Goal: Information Seeking & Learning: Learn about a topic

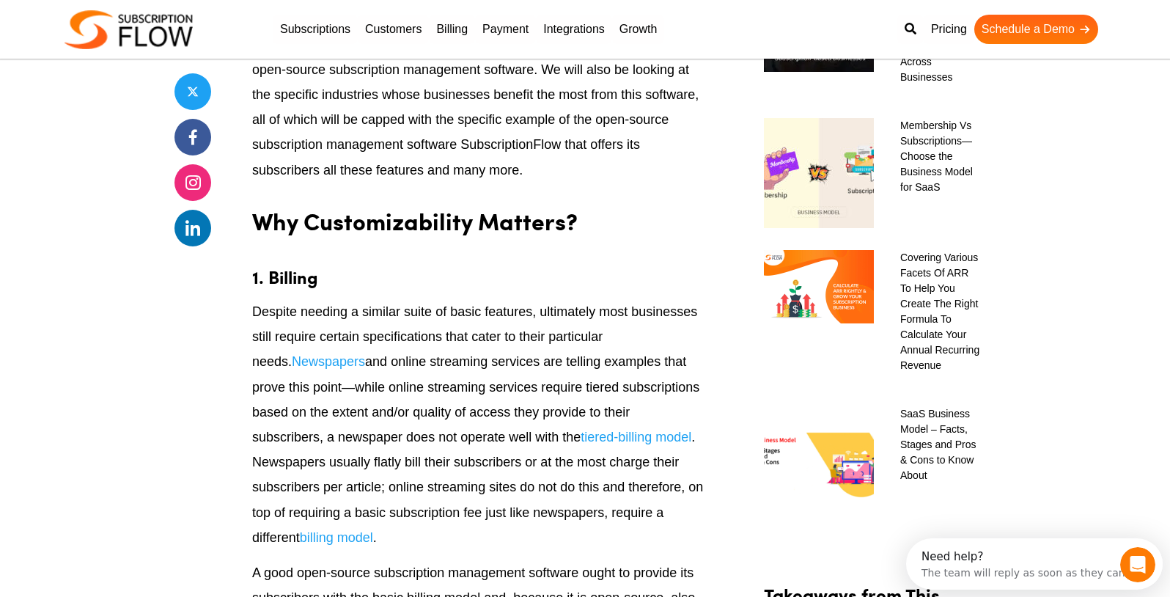
scroll to position [1037, 0]
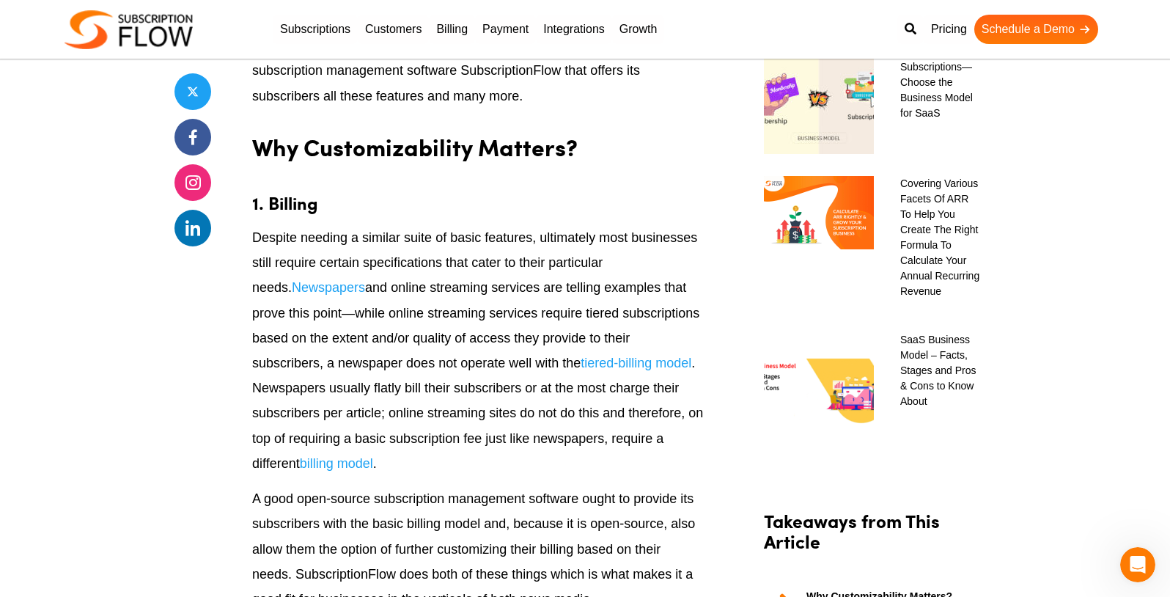
click at [422, 317] on p "Despite needing a similar suite of basic features, ultimately most businesses s…" at bounding box center [478, 350] width 452 height 251
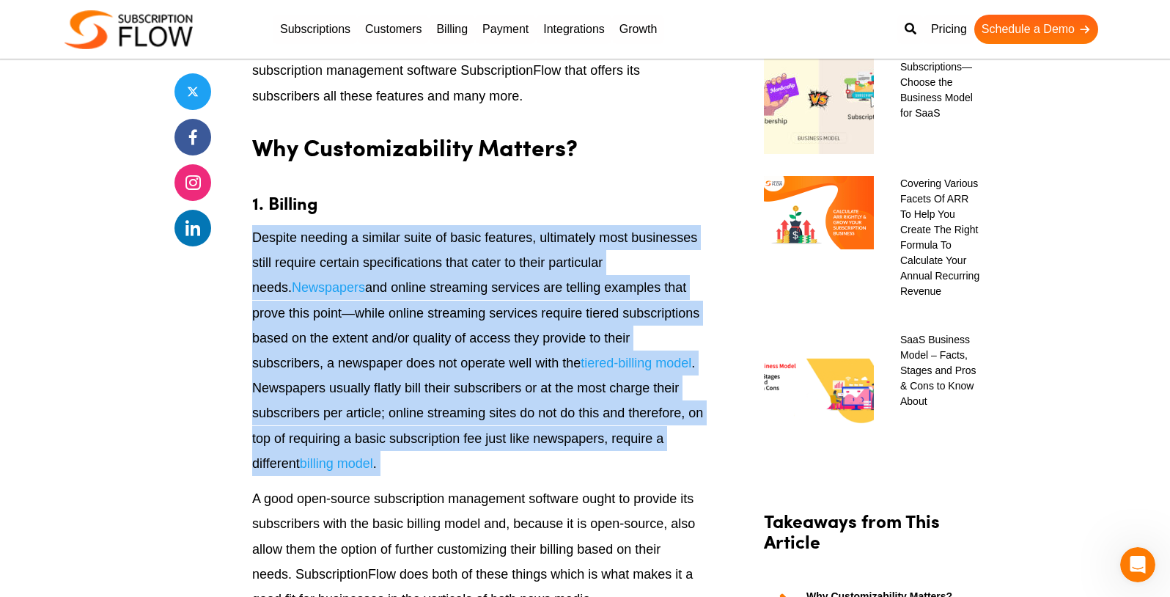
click at [422, 317] on p "Despite needing a similar suite of basic features, ultimately most businesses s…" at bounding box center [478, 350] width 452 height 251
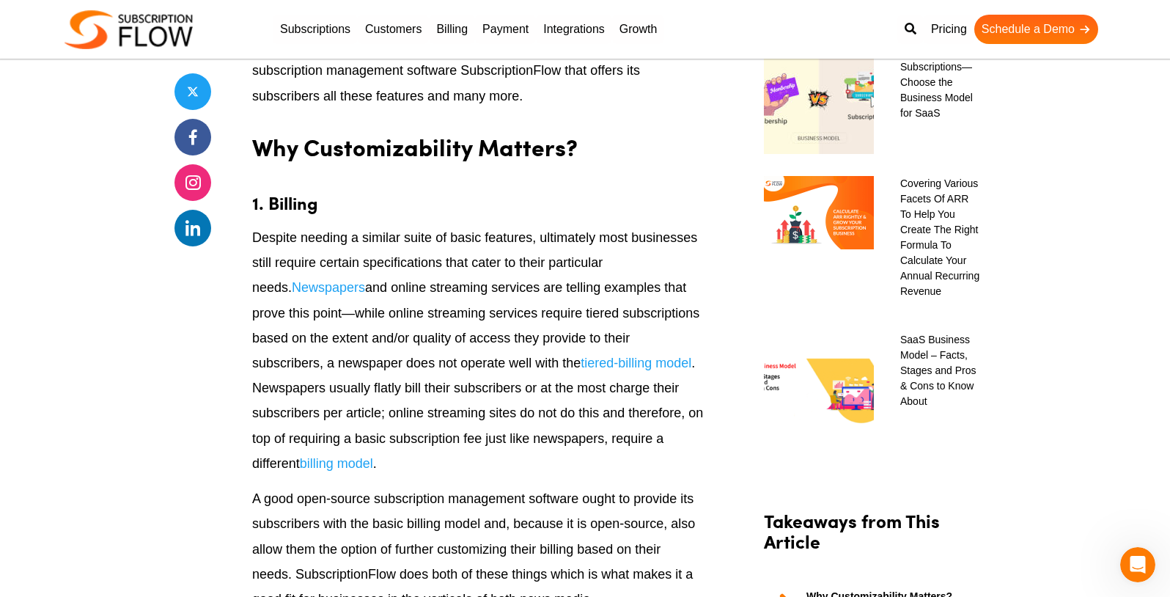
click at [427, 336] on p "Despite needing a similar suite of basic features, ultimately most businesses s…" at bounding box center [478, 350] width 452 height 251
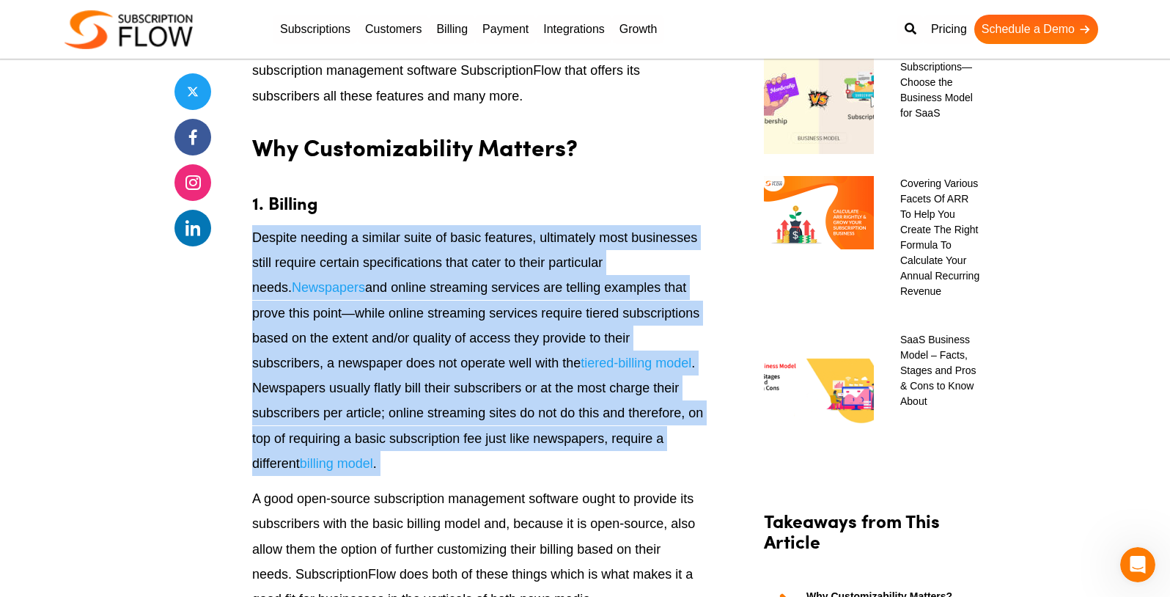
click at [427, 336] on p "Despite needing a similar suite of basic features, ultimately most businesses s…" at bounding box center [478, 350] width 452 height 251
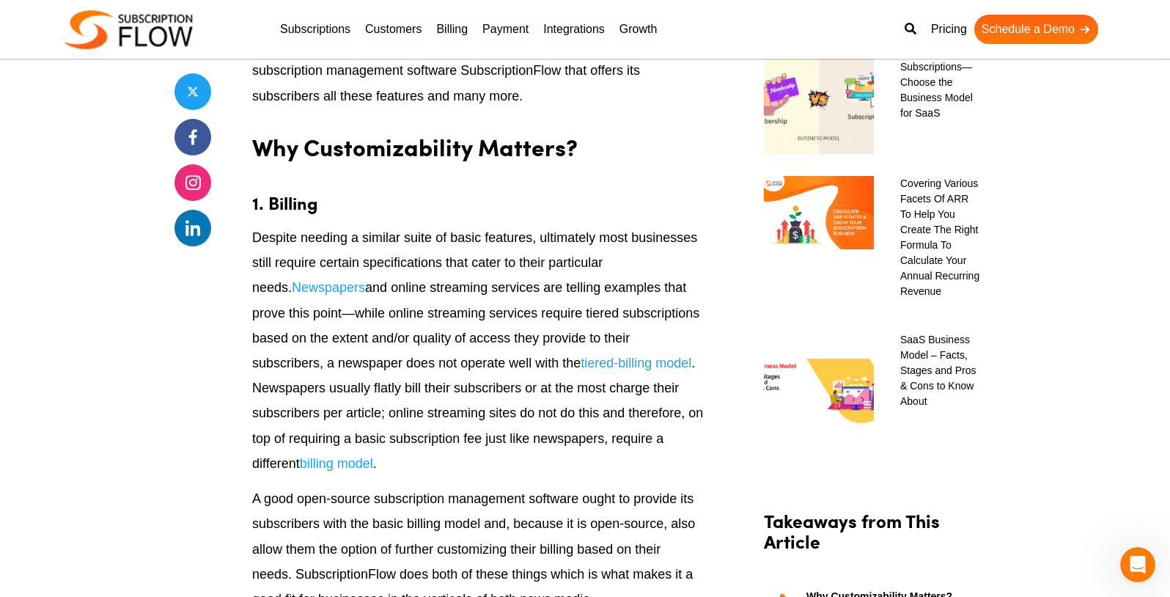
click at [449, 386] on p "Despite needing a similar suite of basic features, ultimately most businesses s…" at bounding box center [478, 350] width 452 height 251
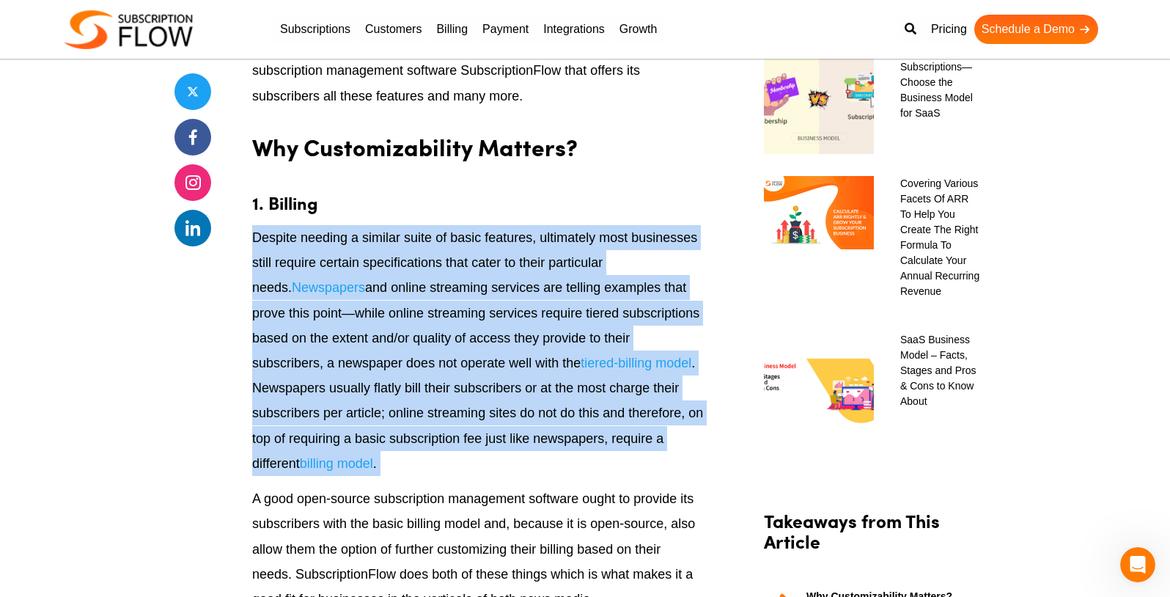
click at [449, 386] on p "Despite needing a similar suite of basic features, ultimately most businesses s…" at bounding box center [478, 350] width 452 height 251
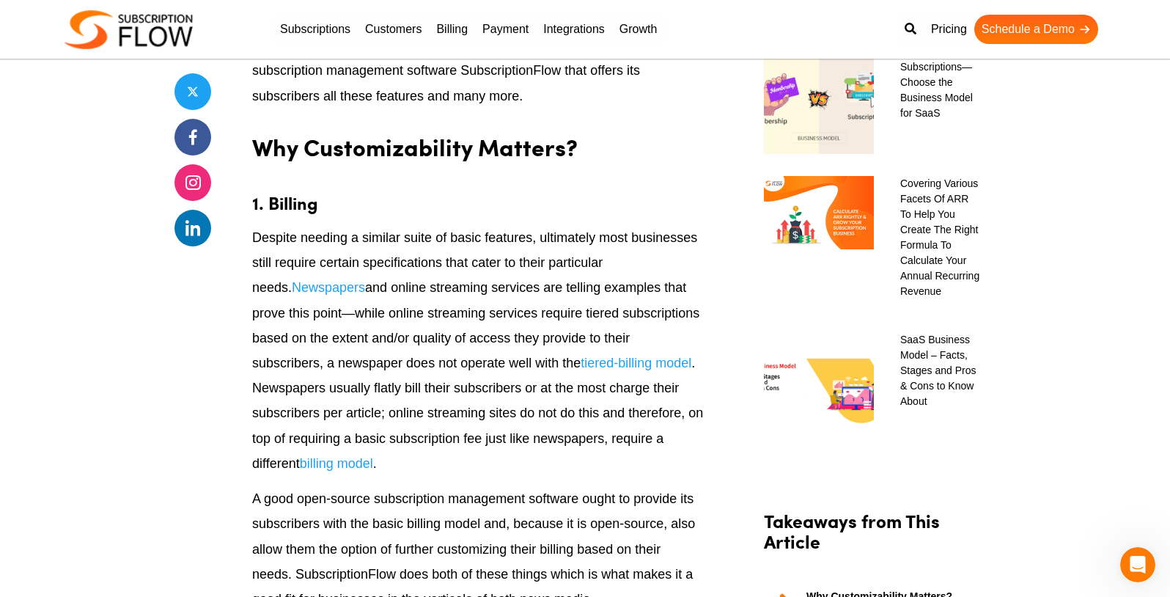
click at [474, 410] on p "Despite needing a similar suite of basic features, ultimately most businesses s…" at bounding box center [478, 350] width 452 height 251
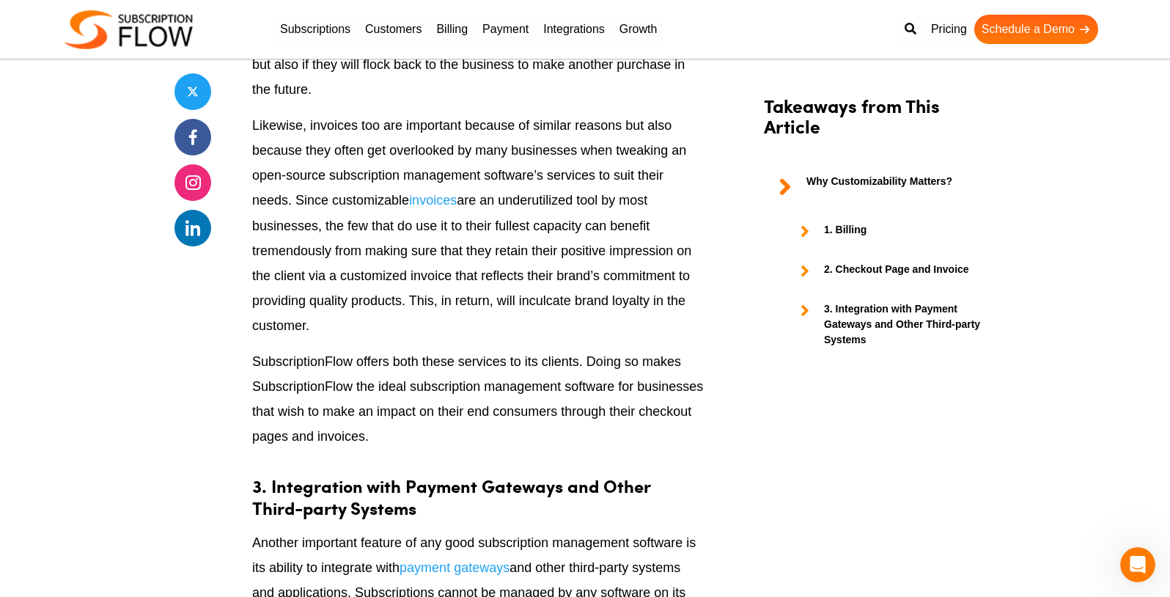
scroll to position [2022, 0]
